Goal: Transaction & Acquisition: Download file/media

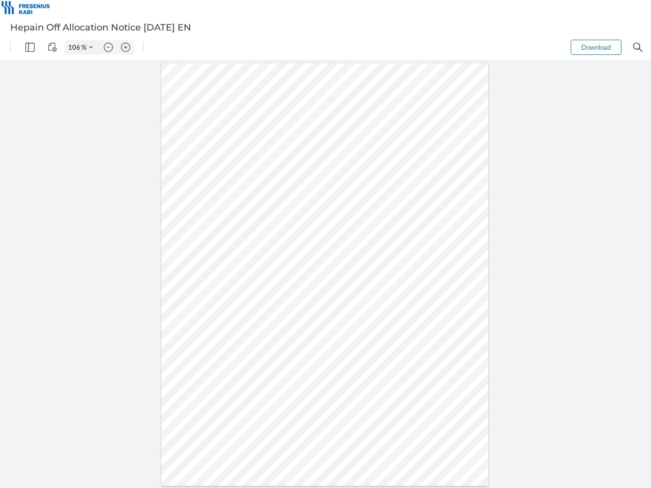
click at [30, 47] on img "Panel" at bounding box center [29, 47] width 9 height 9
click at [52, 47] on img "View Controls" at bounding box center [52, 47] width 9 height 9
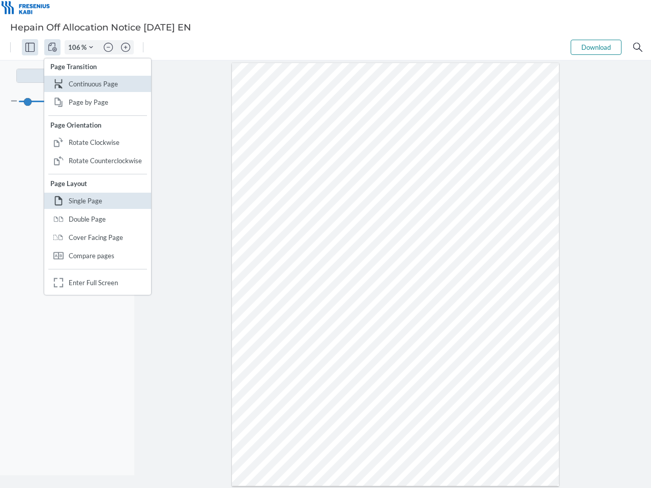
click at [76, 47] on input "106" at bounding box center [73, 47] width 16 height 9
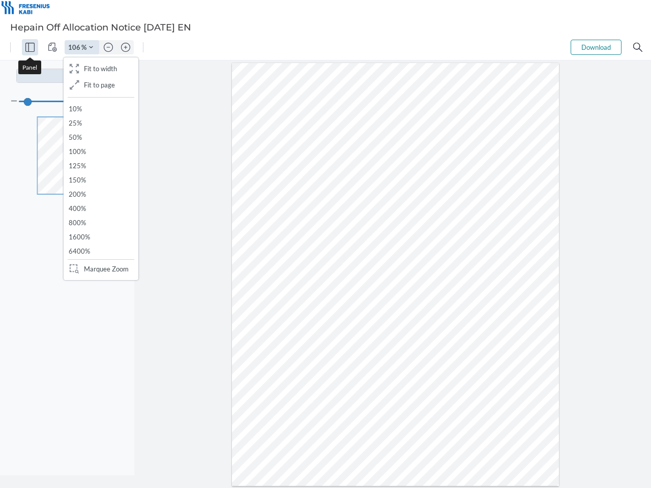
click at [91, 47] on img "Zoom Controls" at bounding box center [91, 47] width 4 height 4
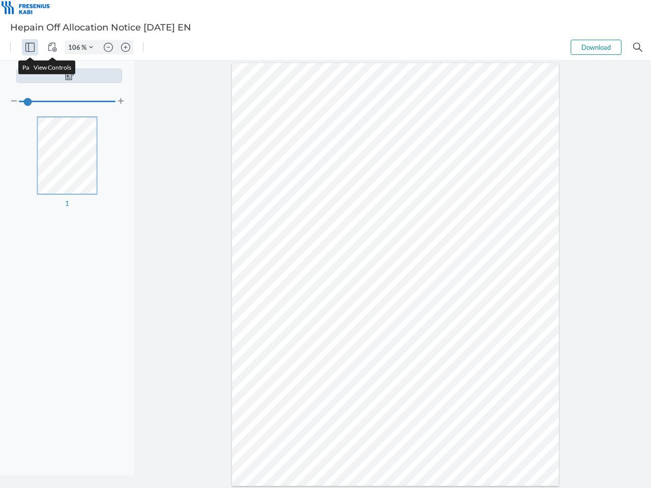
click at [108, 47] on img "Zoom out" at bounding box center [108, 47] width 9 height 9
click at [126, 47] on img "Zoom in" at bounding box center [125, 47] width 9 height 9
type input "106"
click at [596, 47] on button "Download" at bounding box center [596, 47] width 51 height 15
click at [638, 47] on img "Search" at bounding box center [638, 47] width 9 height 9
